Goal: Obtain resource: Download file/media

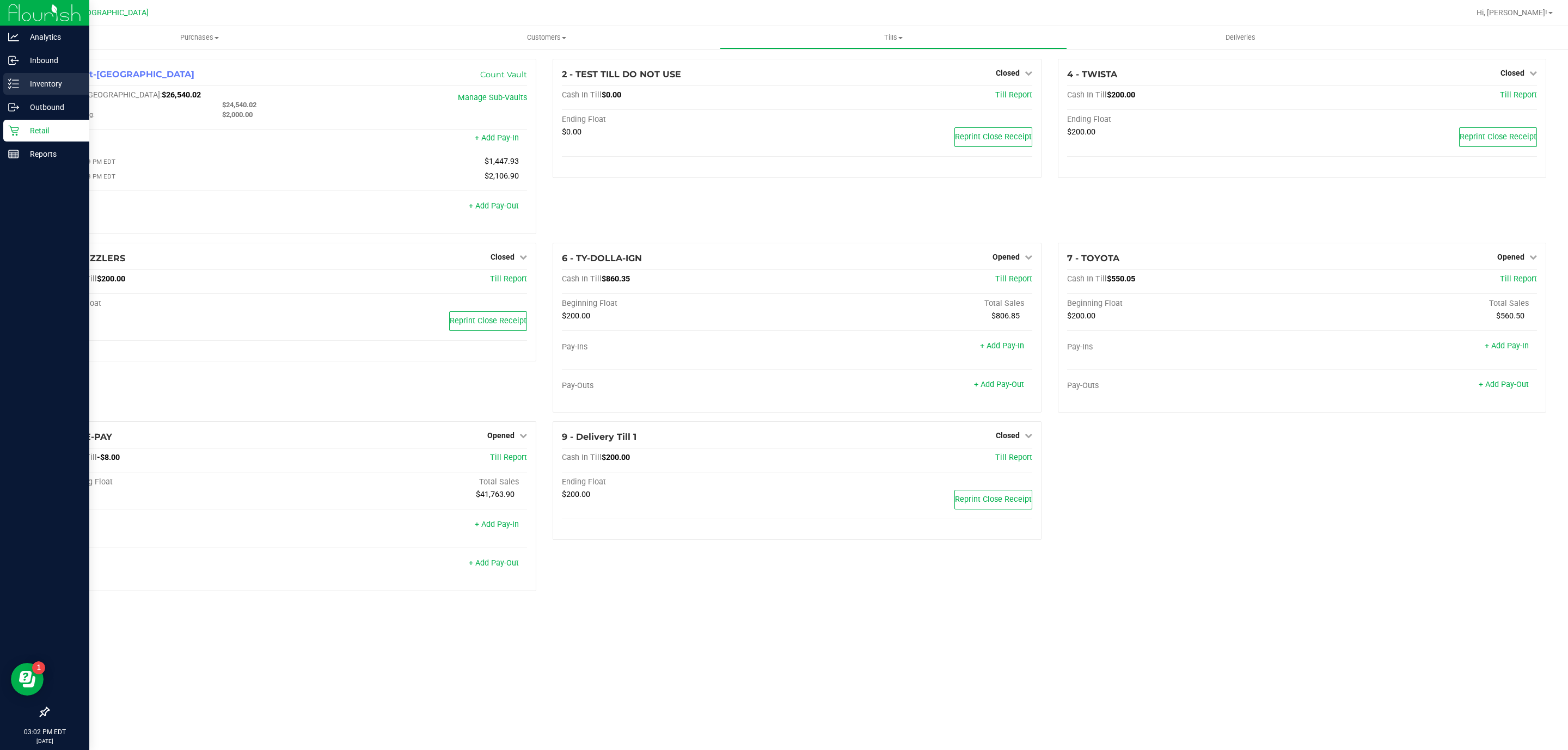
click at [38, 79] on p "Inventory" at bounding box center [51, 83] width 65 height 13
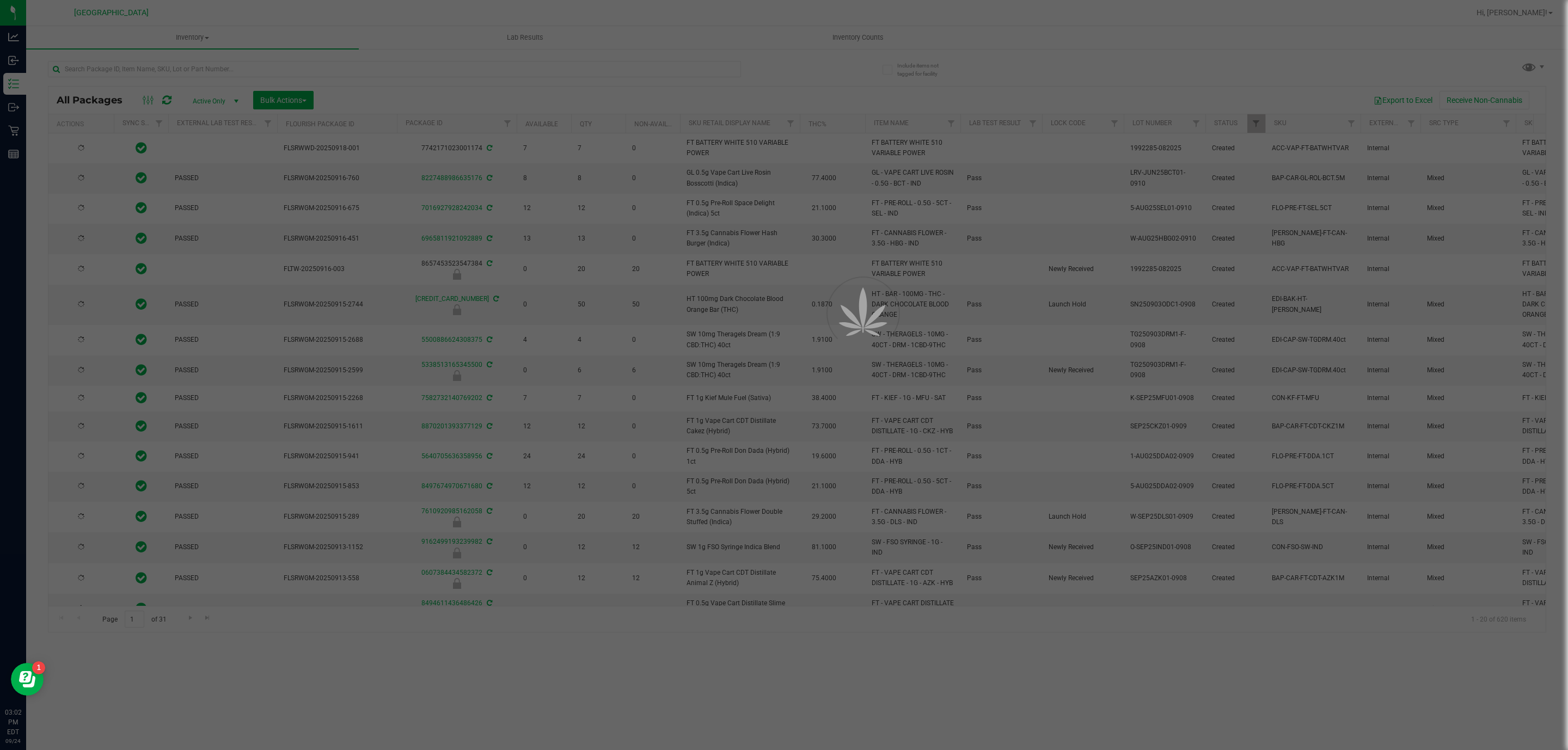
type input "2026-03-16"
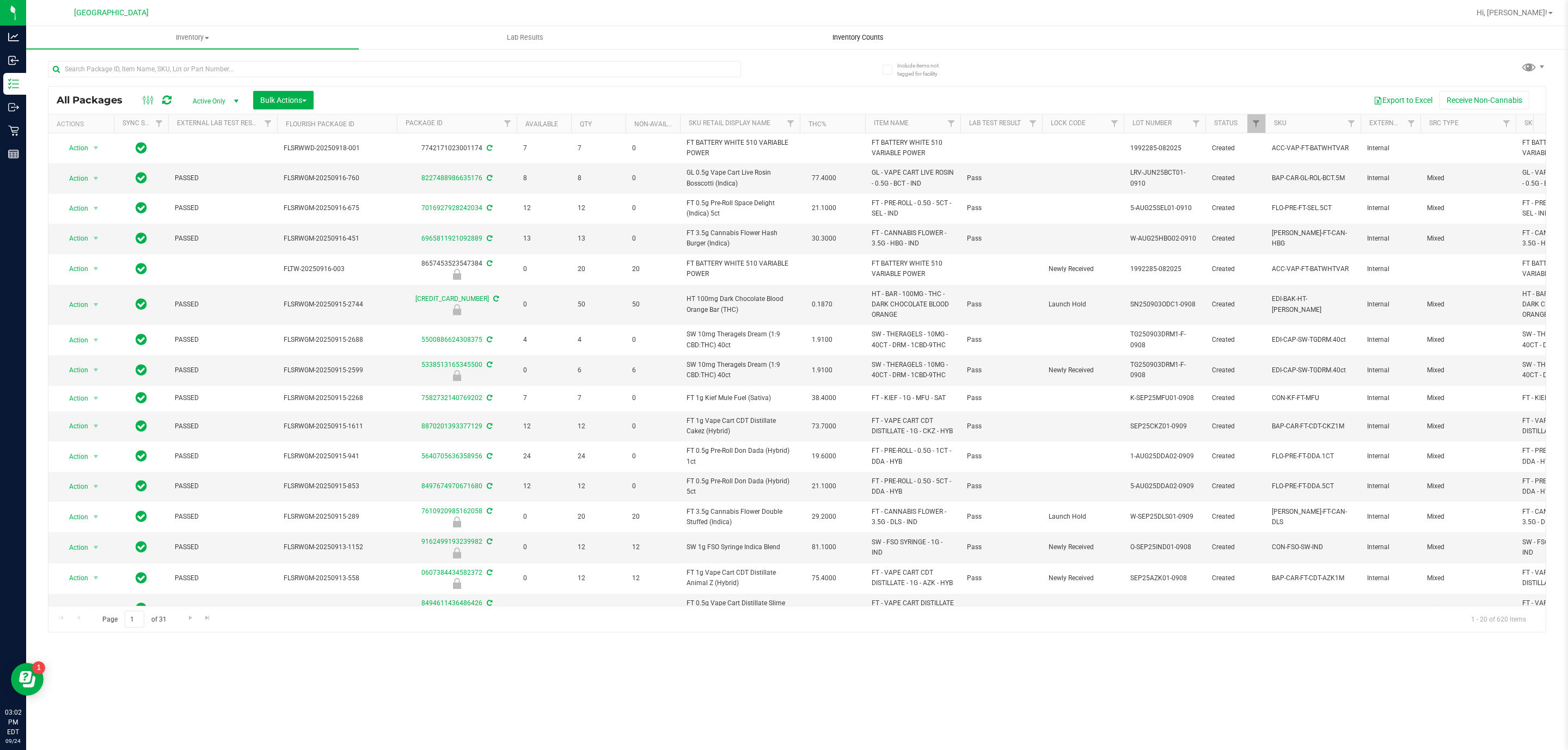
click at [851, 33] on span "Inventory Counts" at bounding box center [858, 38] width 80 height 9
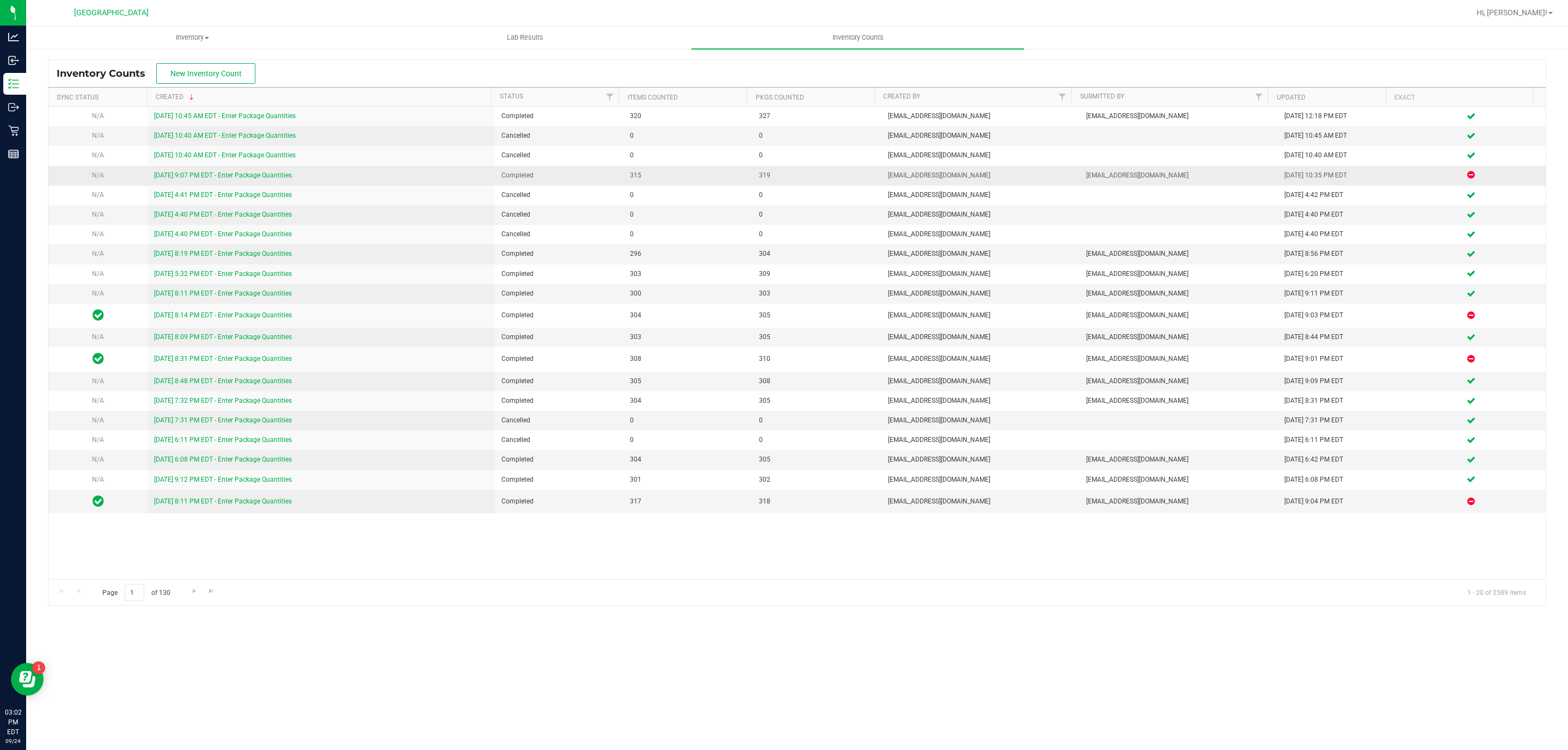
click at [275, 175] on link "9/23/25 9:07 PM EDT - Enter Package Quantities" at bounding box center [223, 175] width 138 height 8
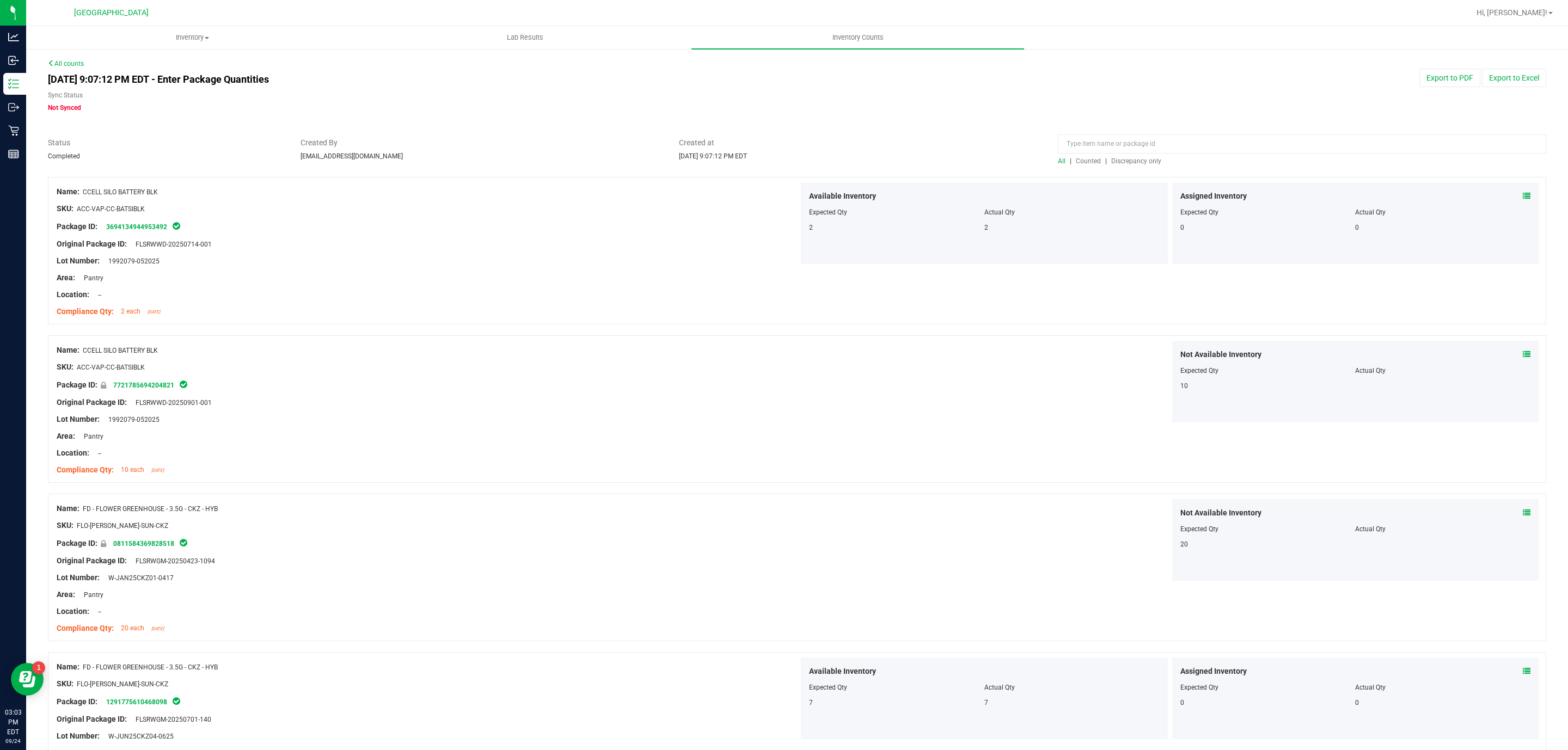
click at [1111, 160] on span "Discrepancy only" at bounding box center [1136, 161] width 50 height 8
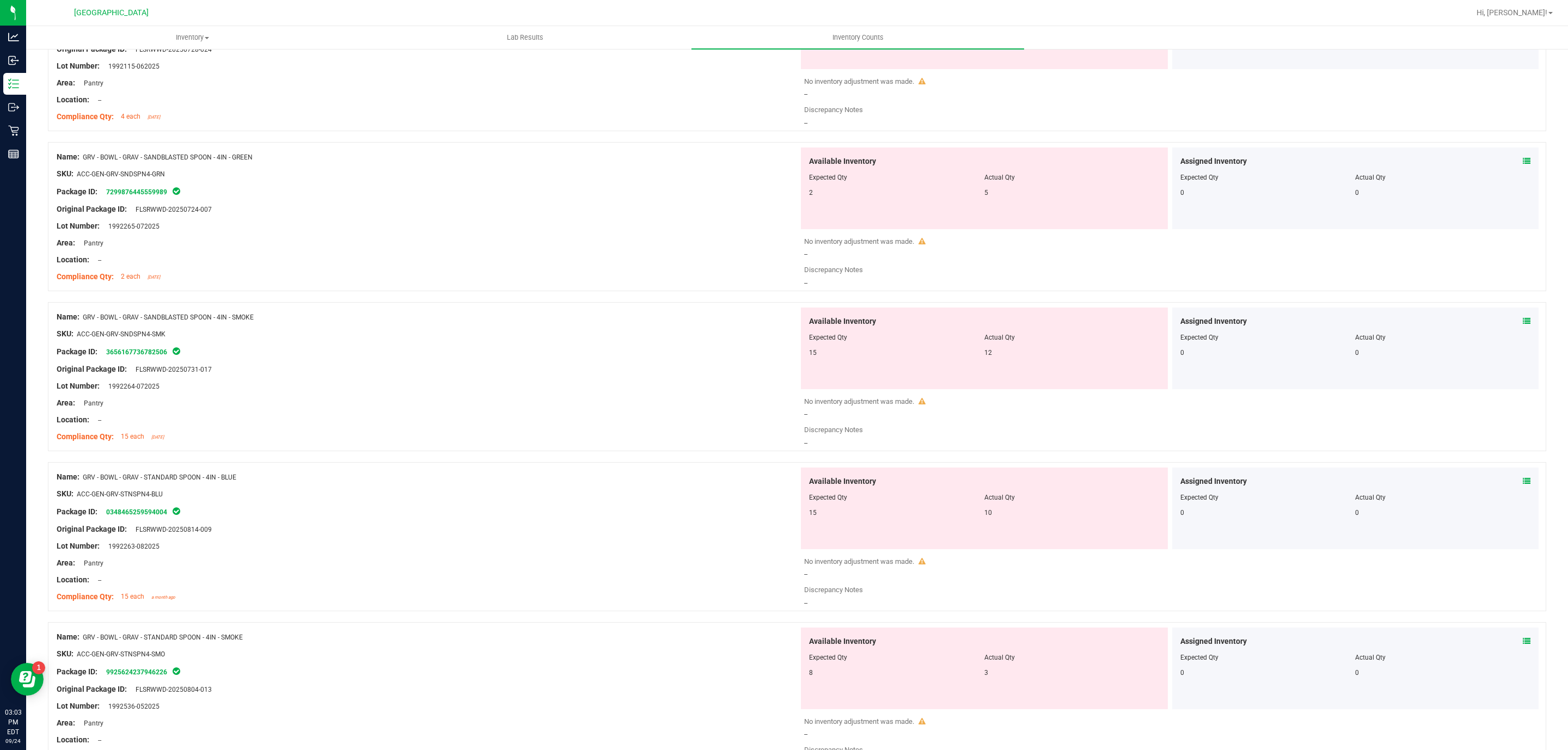
scroll to position [2675, 0]
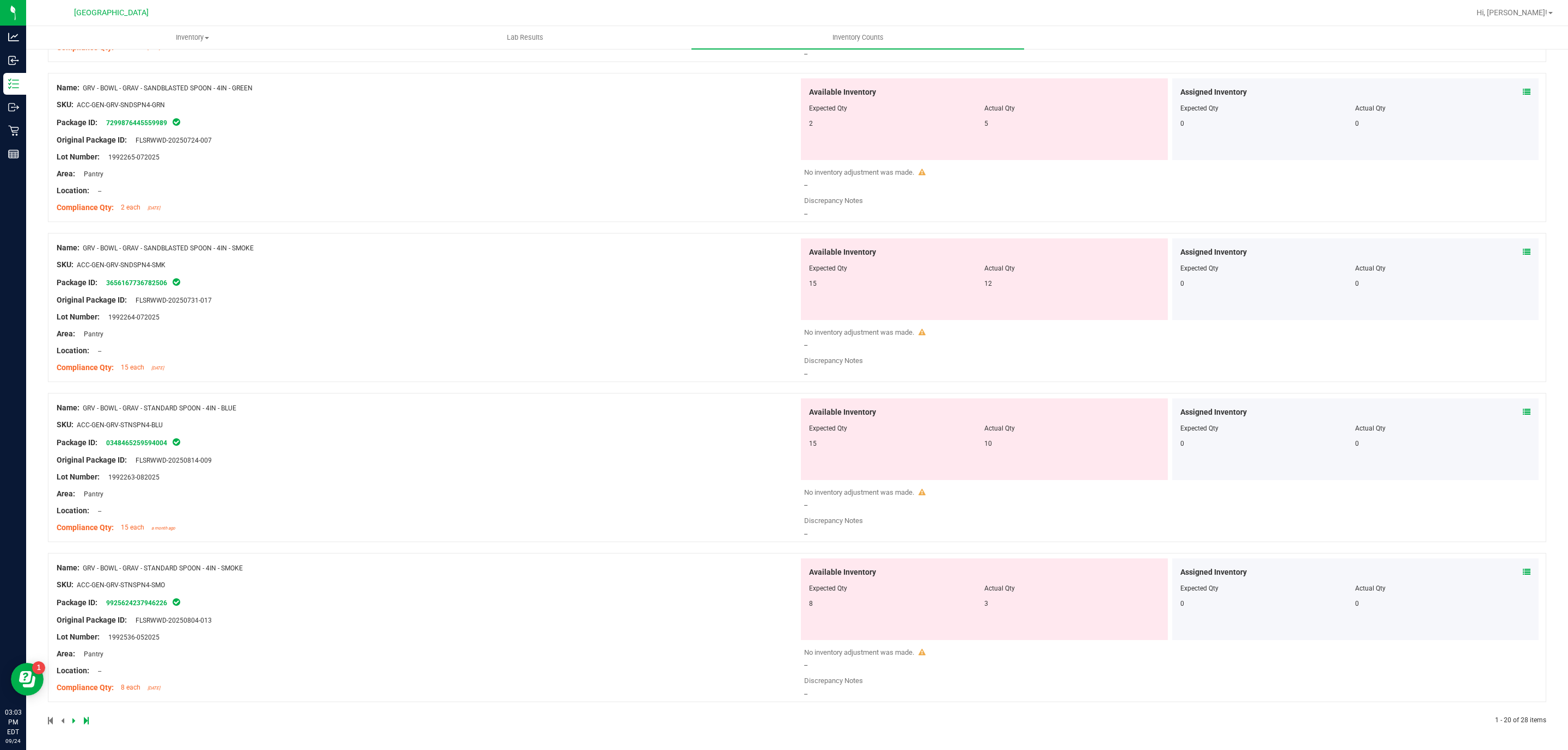
click at [1508, 722] on span "1 - 20 of 28 items" at bounding box center [1520, 721] width 51 height 8
click at [1508, 722] on span "1 - 20 of 28 items" at bounding box center [1520, 721] width 51 height 8
click at [1511, 722] on span "1 - 20 of 28 items" at bounding box center [1520, 721] width 51 height 8
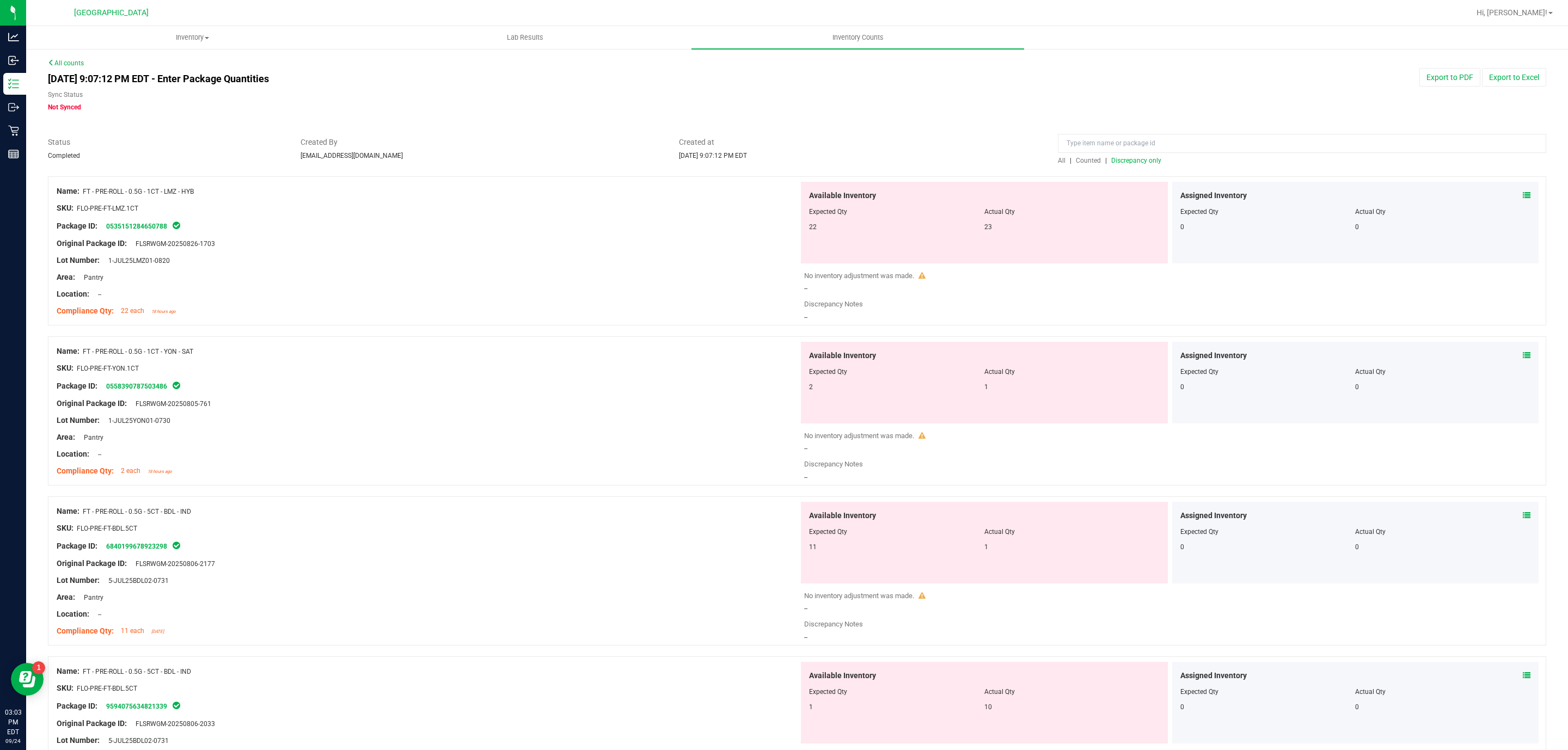
scroll to position [0, 0]
click at [1432, 79] on button "Export to PDF" at bounding box center [1449, 78] width 61 height 19
click at [1131, 157] on span "Discrepancy only" at bounding box center [1136, 161] width 50 height 8
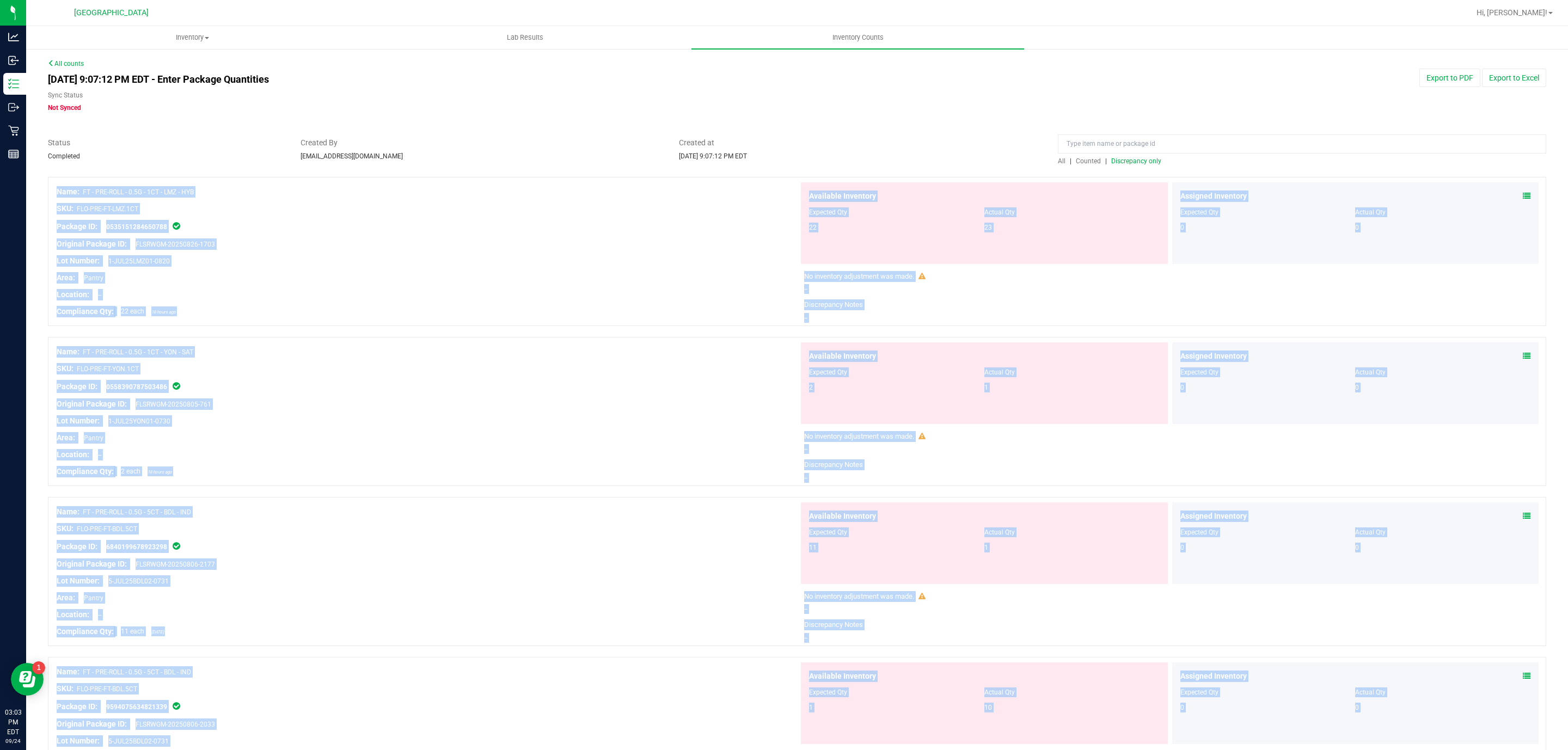
click at [1138, 161] on span "Discrepancy only" at bounding box center [1136, 161] width 50 height 8
click at [931, 166] on div at bounding box center [797, 172] width 1498 height 11
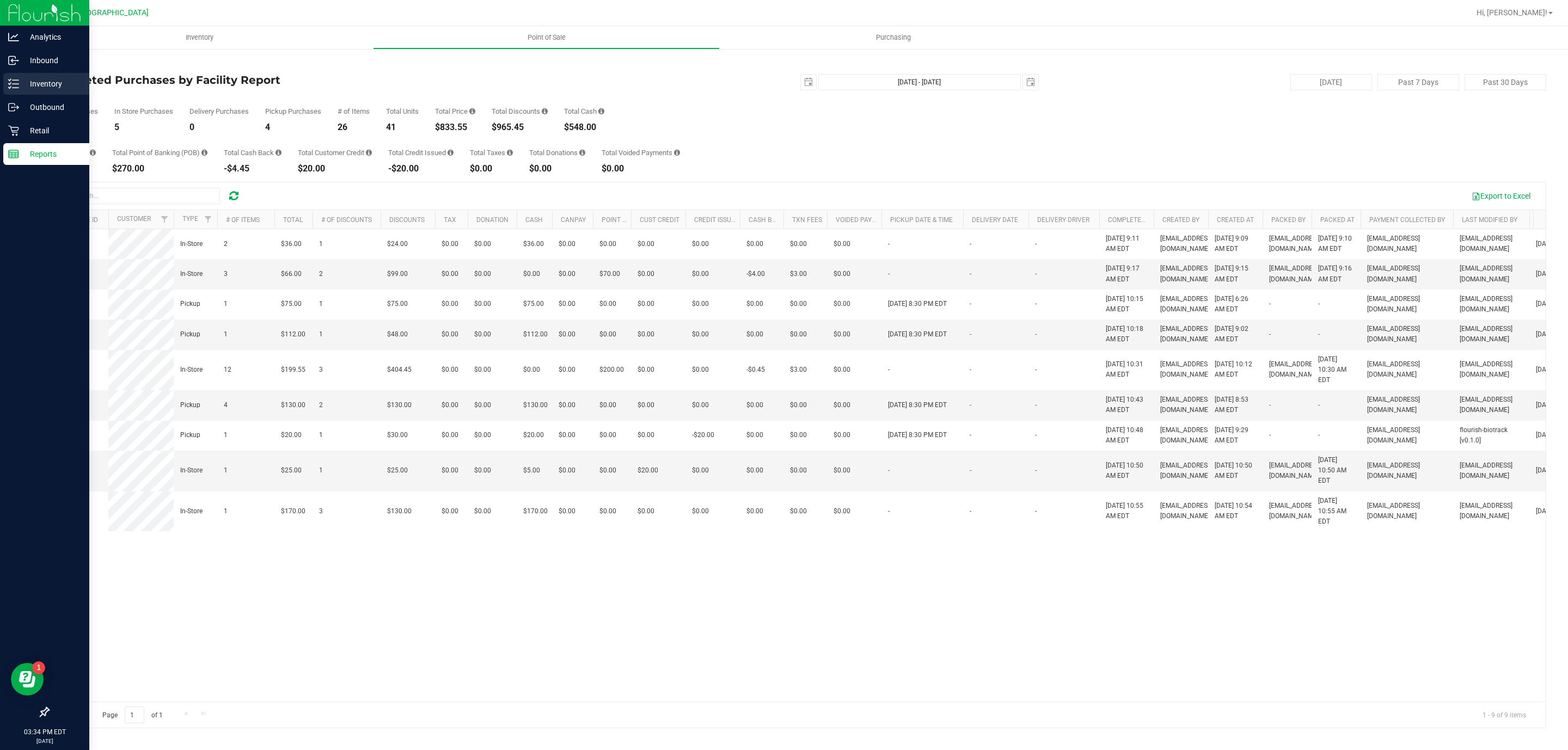
click at [39, 80] on p "Inventory" at bounding box center [51, 83] width 65 height 13
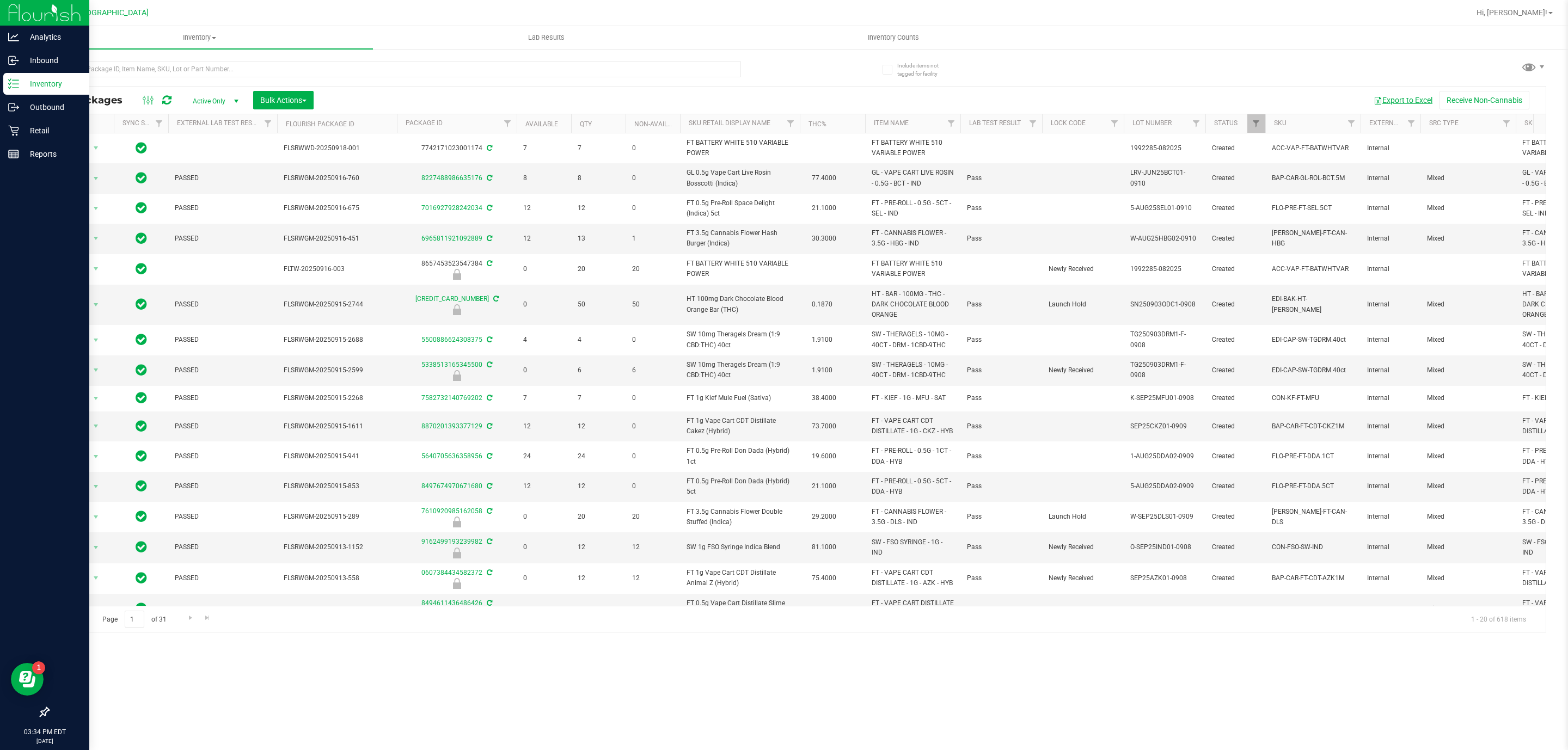
click at [1384, 98] on button "Export to Excel" at bounding box center [1403, 101] width 73 height 19
click at [35, 87] on p "Inventory" at bounding box center [51, 83] width 65 height 13
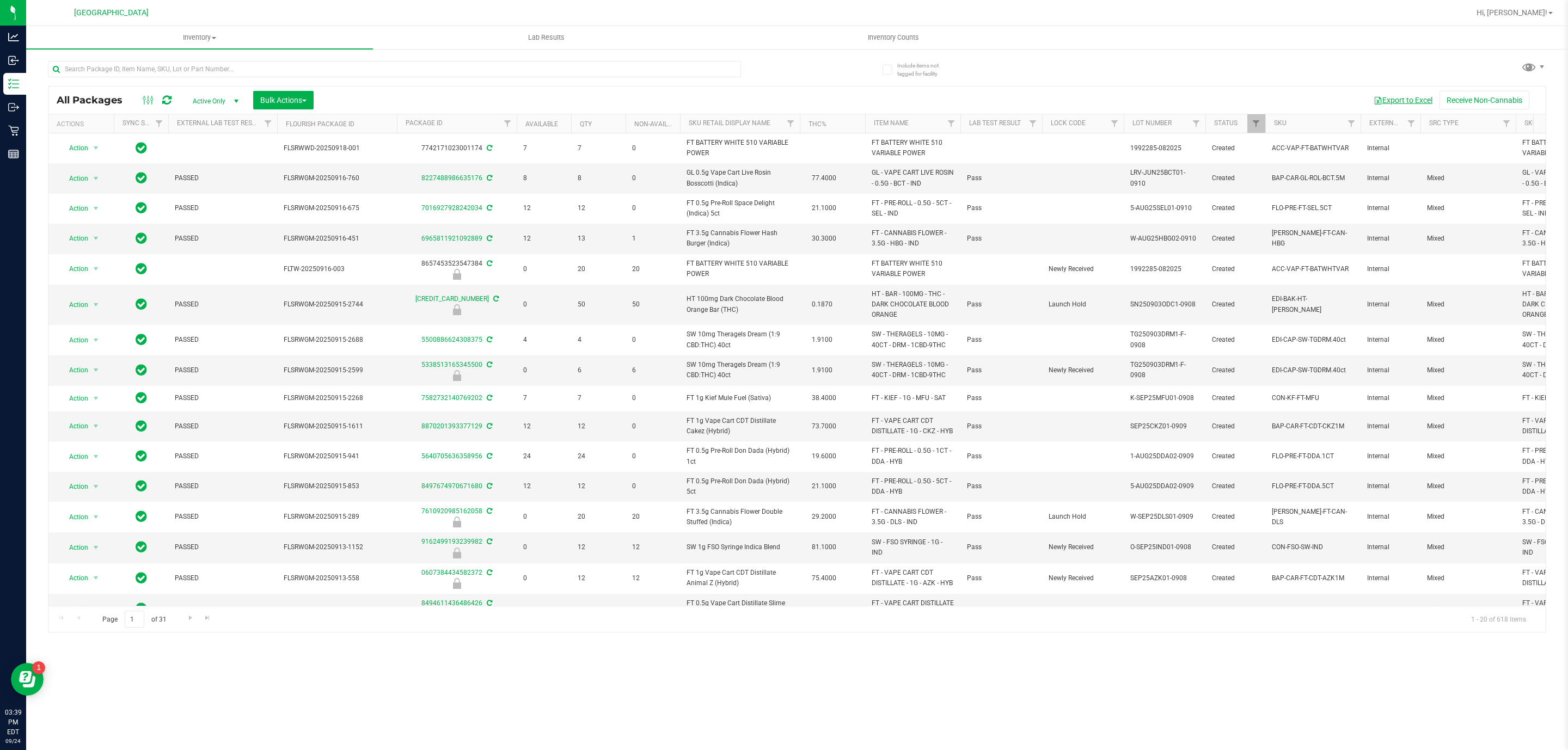
click at [1408, 105] on button "Export to Excel" at bounding box center [1403, 101] width 73 height 19
